Goal: Find specific fact: Find specific fact

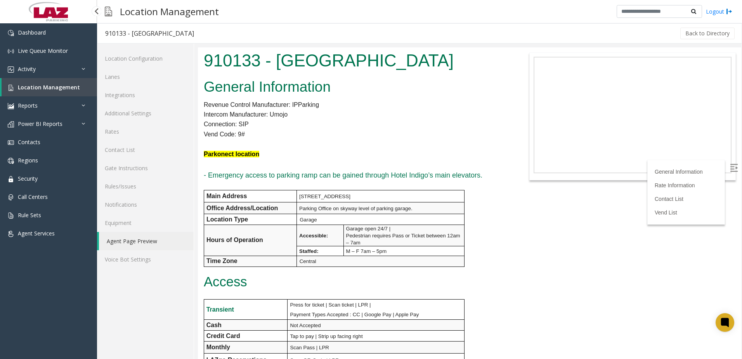
click at [71, 95] on link "Location Management" at bounding box center [49, 87] width 95 height 18
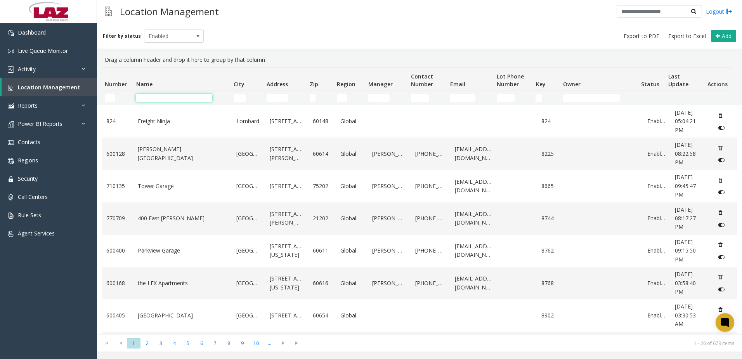
click at [149, 101] on input "Name Filter" at bounding box center [174, 98] width 76 height 8
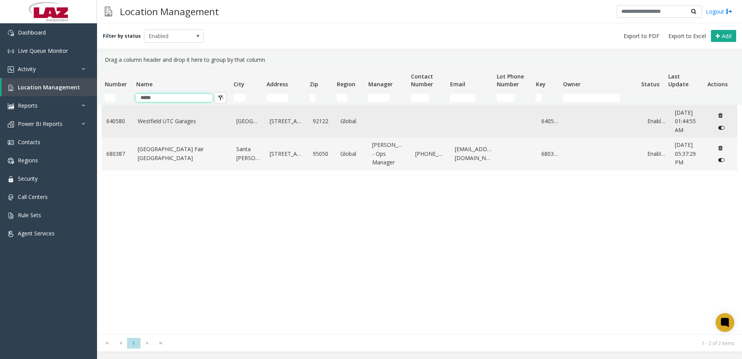
type input "*****"
click at [179, 122] on link "Westfield UTC Garages" at bounding box center [182, 121] width 89 height 9
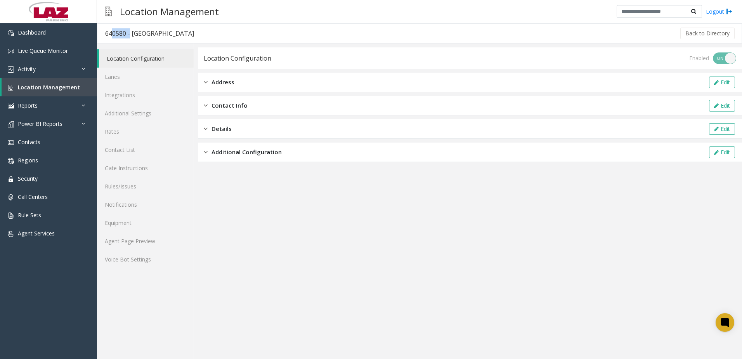
drag, startPoint x: 125, startPoint y: 33, endPoint x: 107, endPoint y: 33, distance: 18.2
click at [107, 33] on div "640580 - [GEOGRAPHIC_DATA]" at bounding box center [149, 33] width 89 height 10
click at [109, 34] on div "640580 - [GEOGRAPHIC_DATA]" at bounding box center [149, 33] width 89 height 10
drag, startPoint x: 106, startPoint y: 32, endPoint x: 125, endPoint y: 37, distance: 20.1
click at [125, 37] on div "640580 - [GEOGRAPHIC_DATA]" at bounding box center [149, 33] width 89 height 10
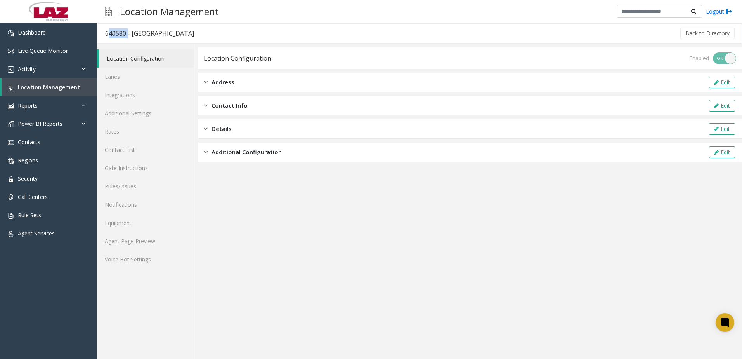
copy div "640580"
